Goal: Transaction & Acquisition: Book appointment/travel/reservation

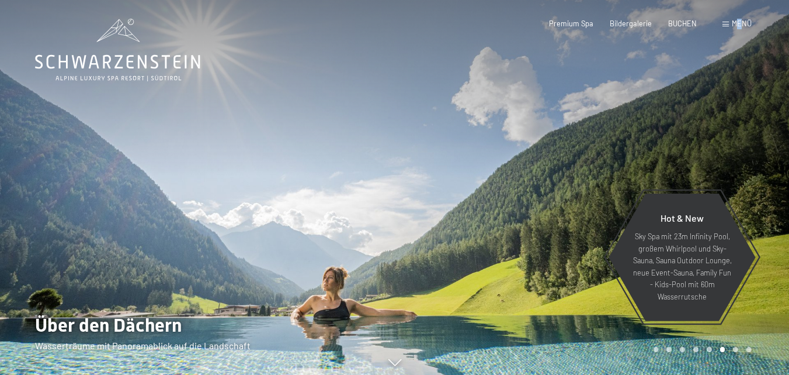
click at [739, 20] on span "Menü" at bounding box center [742, 23] width 20 height 9
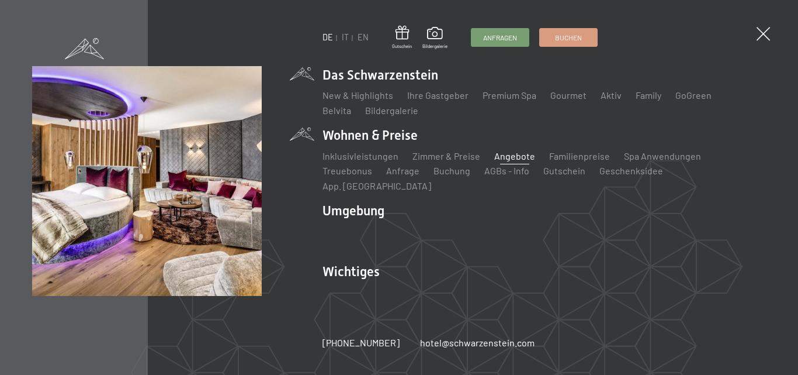
click at [505, 161] on link "Angebote" at bounding box center [514, 155] width 41 height 11
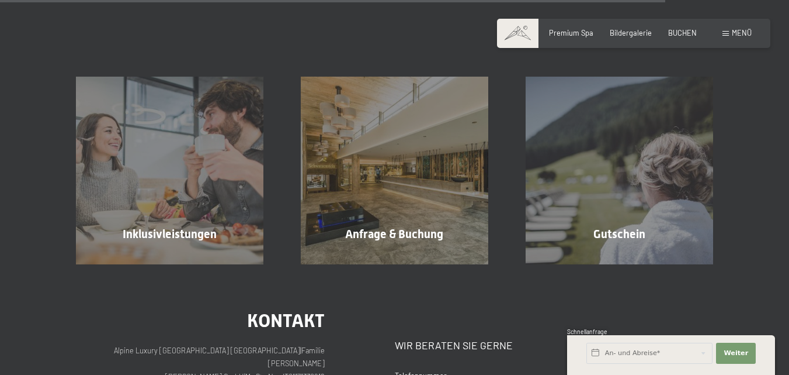
scroll to position [1516, 0]
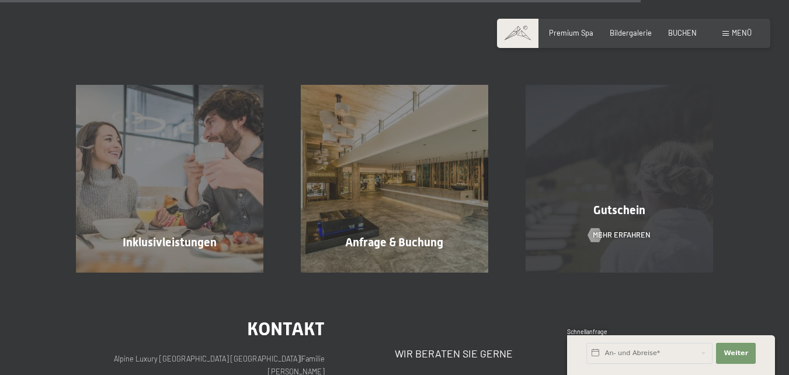
click at [619, 203] on span "Gutschein" at bounding box center [620, 210] width 52 height 14
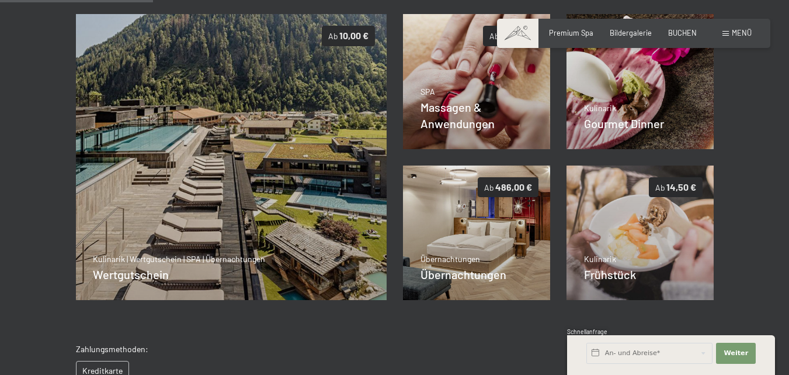
scroll to position [241, 0]
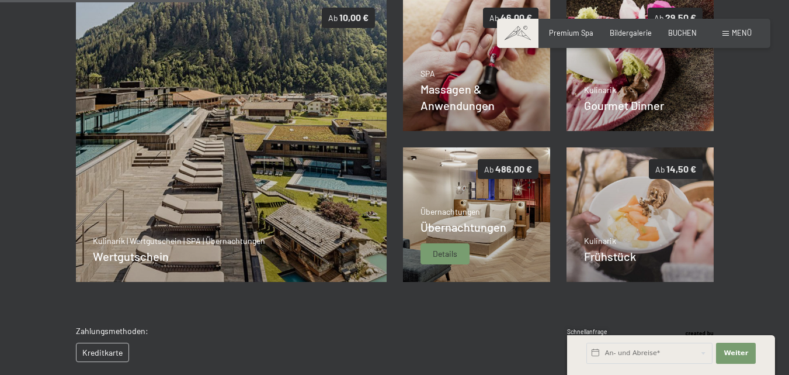
click at [467, 216] on p "Übernachtungen" at bounding box center [464, 212] width 86 height 12
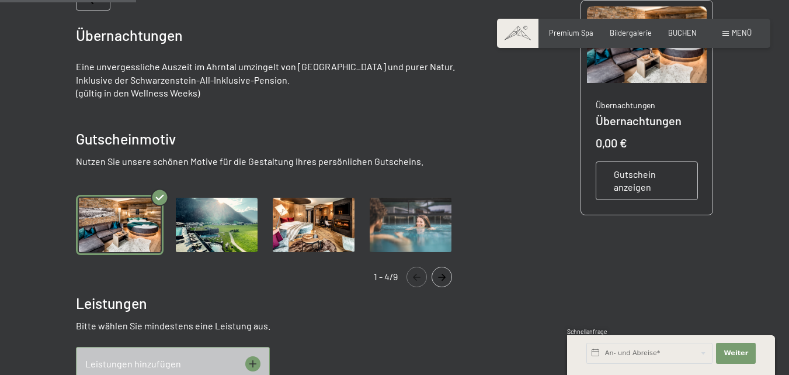
click at [220, 228] on img "Gallery" at bounding box center [217, 225] width 88 height 60
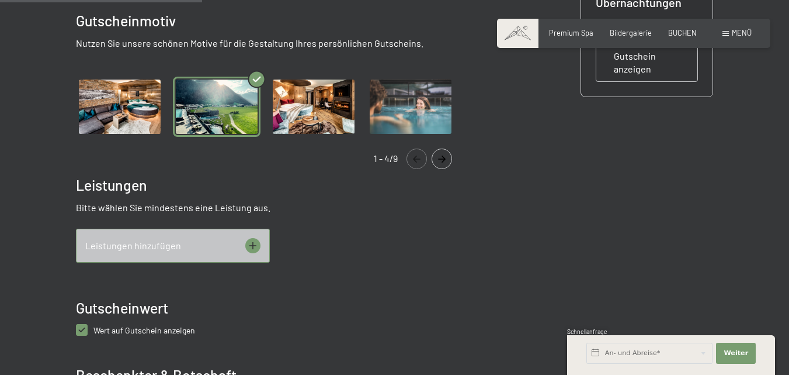
scroll to position [358, 0]
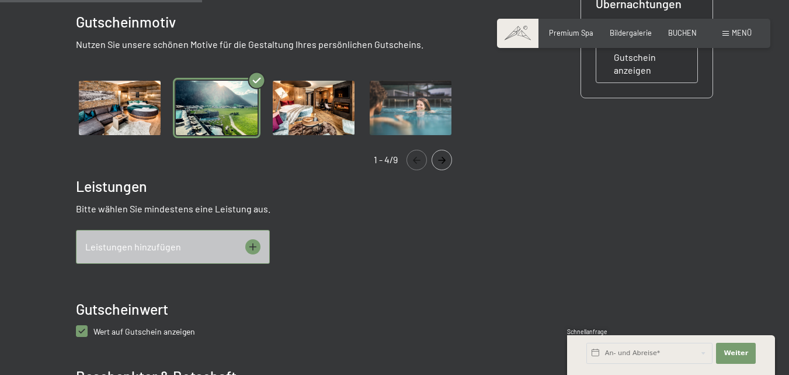
click at [206, 108] on img "Gallery" at bounding box center [217, 108] width 88 height 60
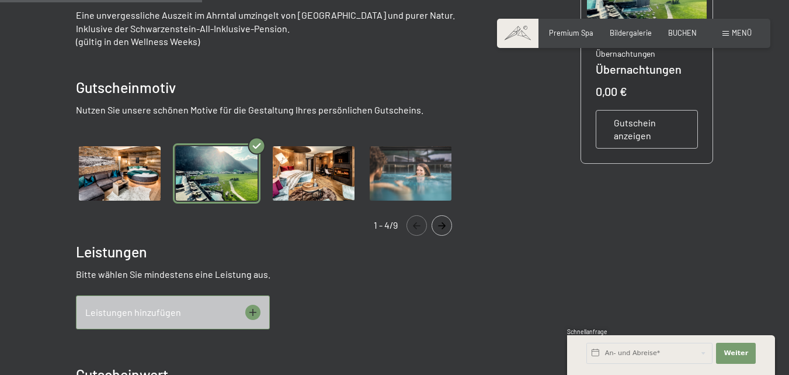
scroll to position [241, 0]
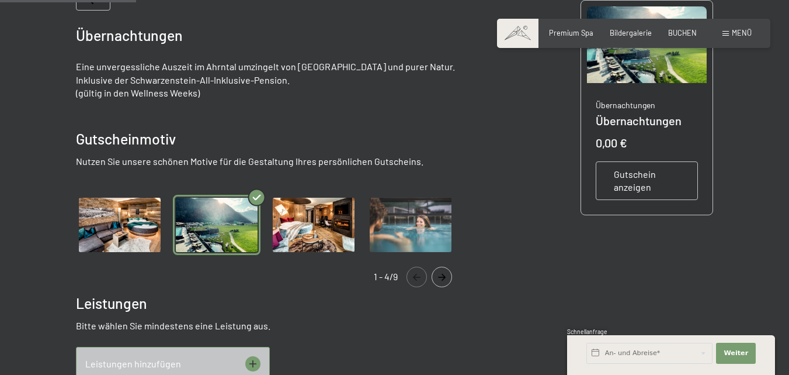
click at [218, 219] on img "Gallery" at bounding box center [217, 225] width 88 height 60
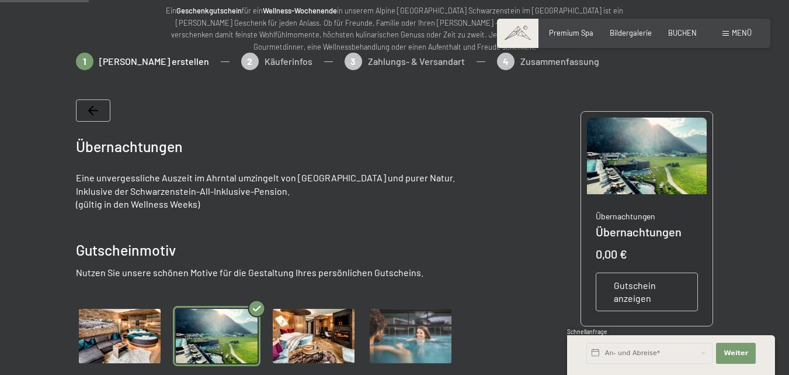
scroll to position [7, 0]
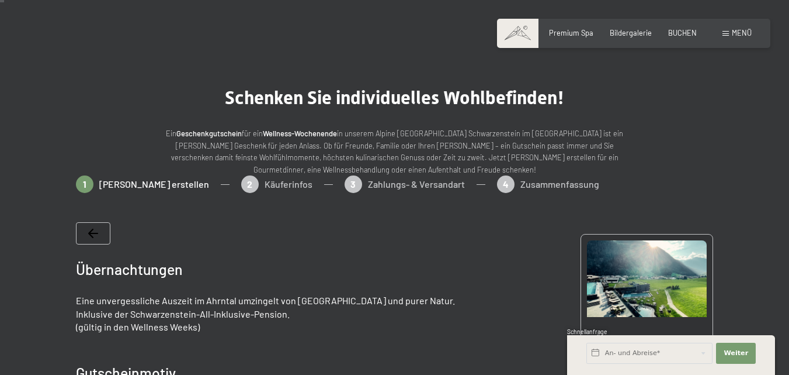
click at [247, 182] on div "1 Gutschein erstellen 2 Käuferinfos 3 Zahlungs- & Versandart 4 Zusammenfassung" at bounding box center [395, 189] width 638 height 29
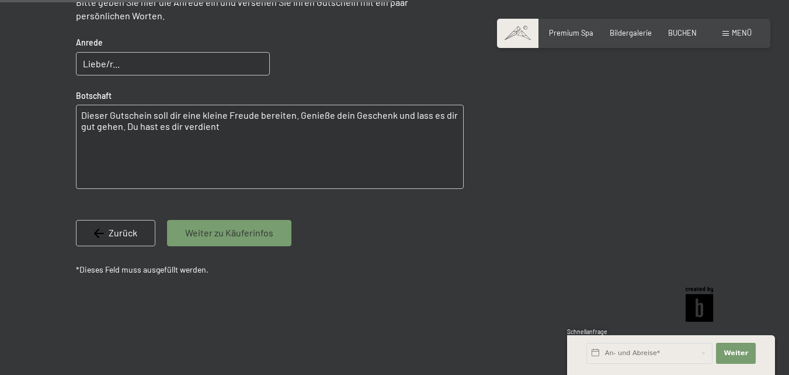
scroll to position [760, 0]
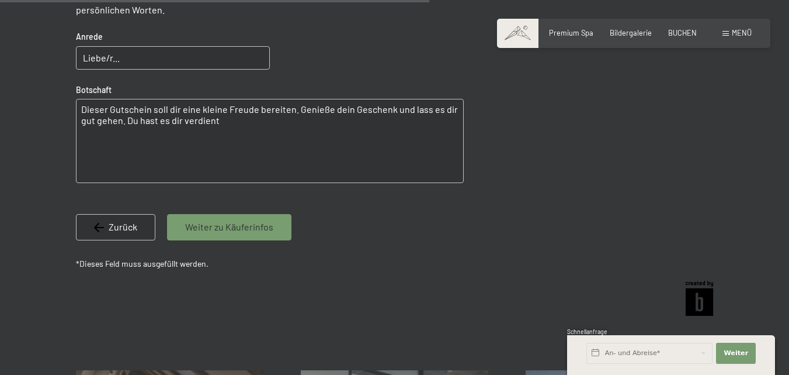
click at [223, 227] on span "Weiter zu Käuferinfos" at bounding box center [229, 226] width 88 height 13
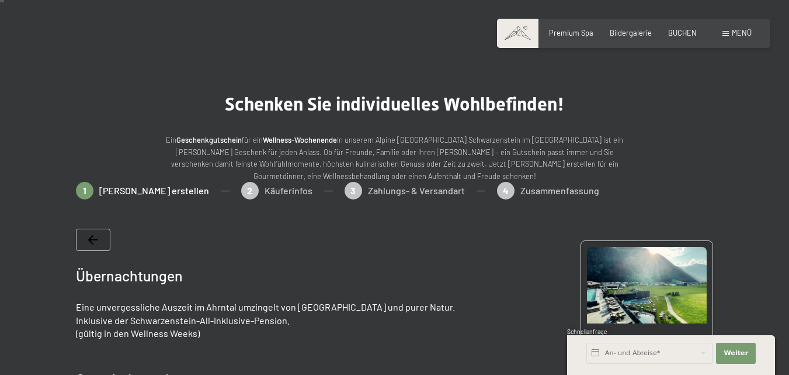
scroll to position [0, 0]
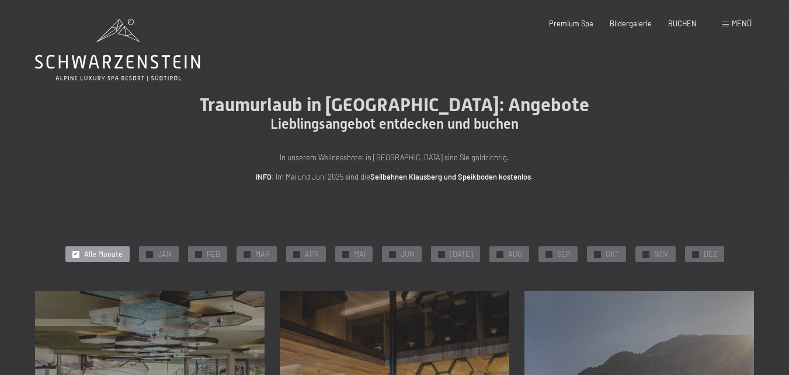
click at [747, 21] on span "Menü" at bounding box center [742, 23] width 20 height 9
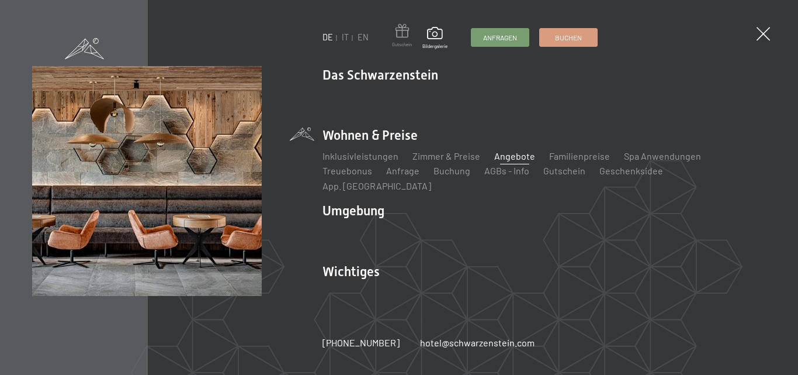
click at [400, 30] on span at bounding box center [402, 33] width 20 height 18
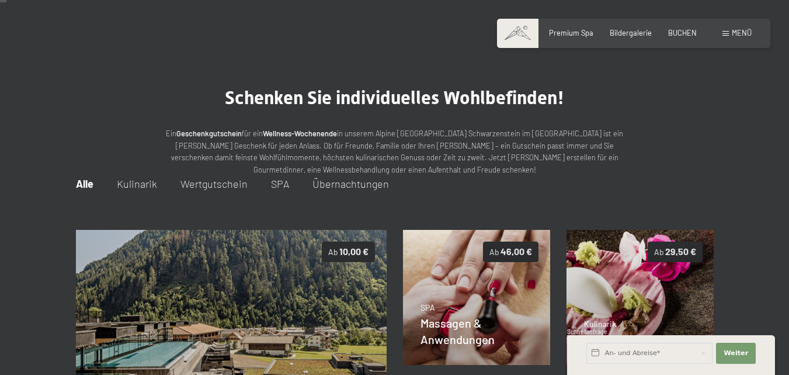
click at [208, 183] on span "Wertgutschein" at bounding box center [214, 183] width 67 height 13
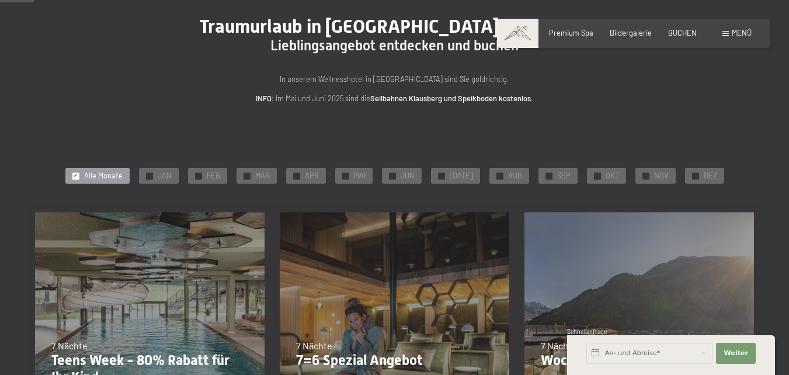
scroll to position [117, 0]
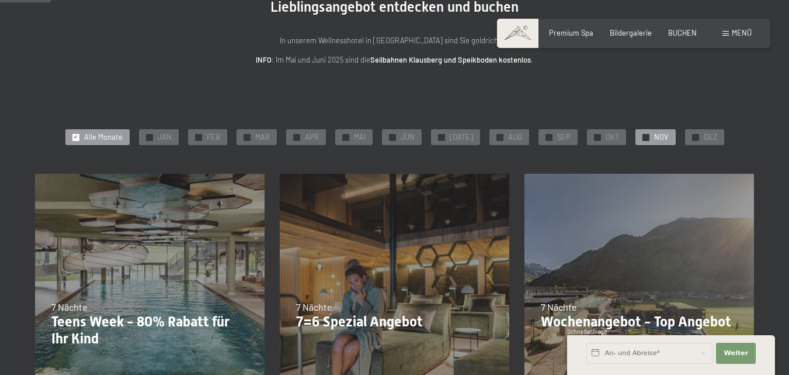
click at [656, 137] on span "NOV" at bounding box center [661, 137] width 15 height 11
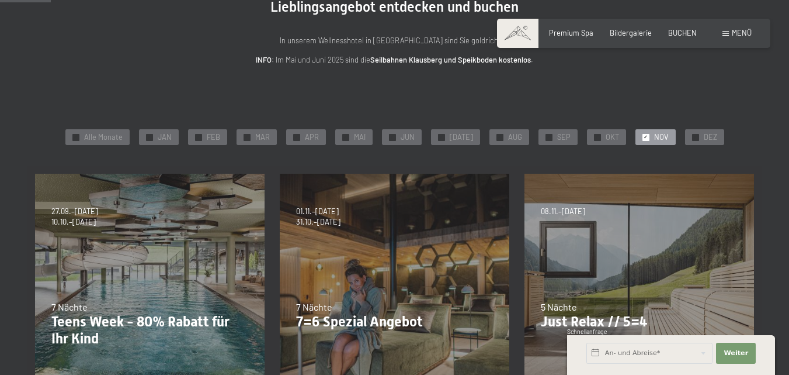
click at [654, 135] on span "NOV" at bounding box center [661, 137] width 15 height 11
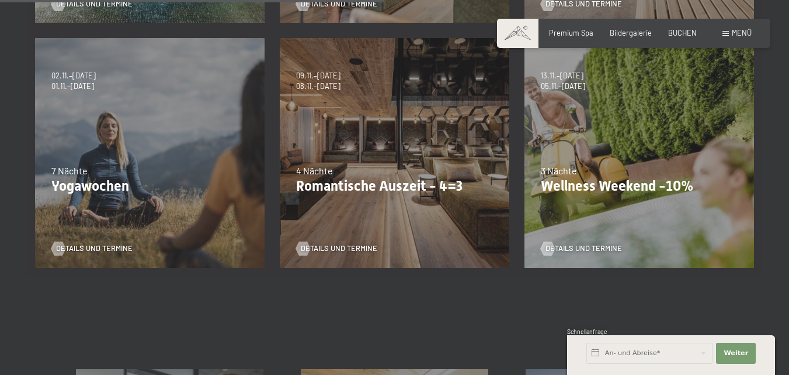
scroll to position [526, 0]
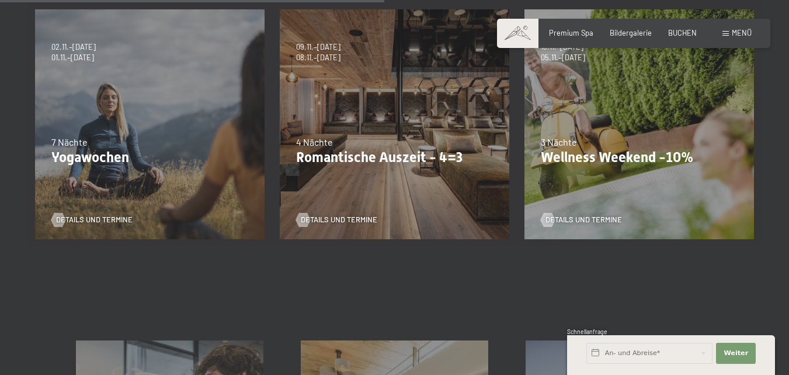
click at [644, 159] on p "Wellness Weekend -10%" at bounding box center [639, 157] width 197 height 17
click at [577, 217] on span "Details und Termine" at bounding box center [595, 219] width 77 height 11
click at [582, 218] on span "Details und Termine" at bounding box center [595, 219] width 77 height 11
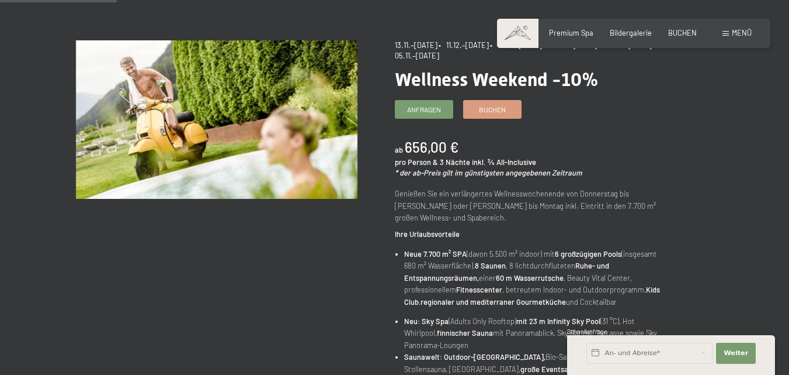
scroll to position [58, 0]
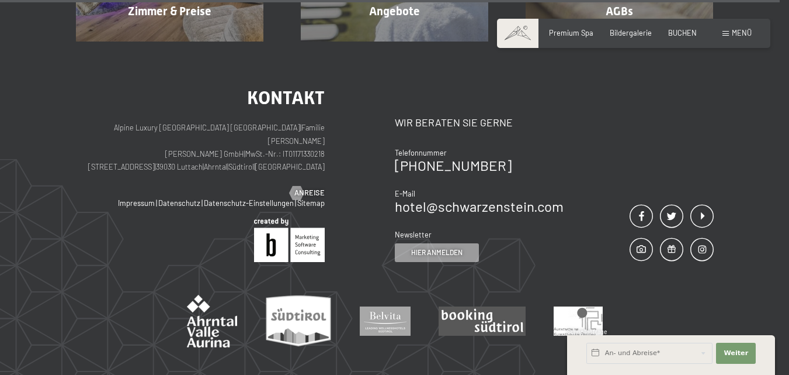
scroll to position [4087, 0]
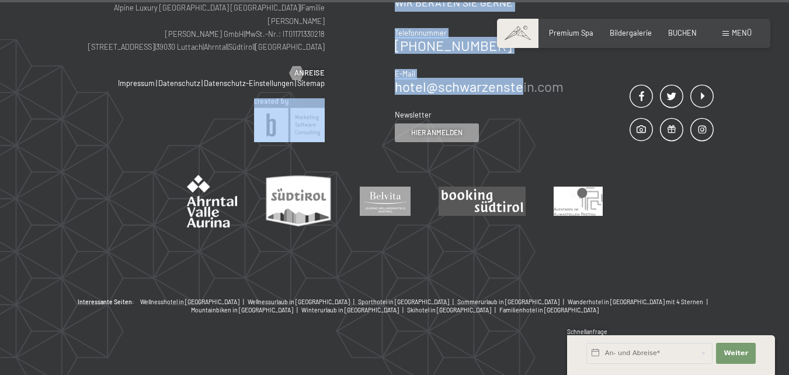
drag, startPoint x: 391, startPoint y: 75, endPoint x: 522, endPoint y: 77, distance: 131.5
click at [522, 77] on div "Kontakt Alpine Luxury [GEOGRAPHIC_DATA] SCHWARZENSTEIN | Familie [PERSON_NAME] …" at bounding box center [395, 54] width 638 height 173
